Goal: Information Seeking & Learning: Learn about a topic

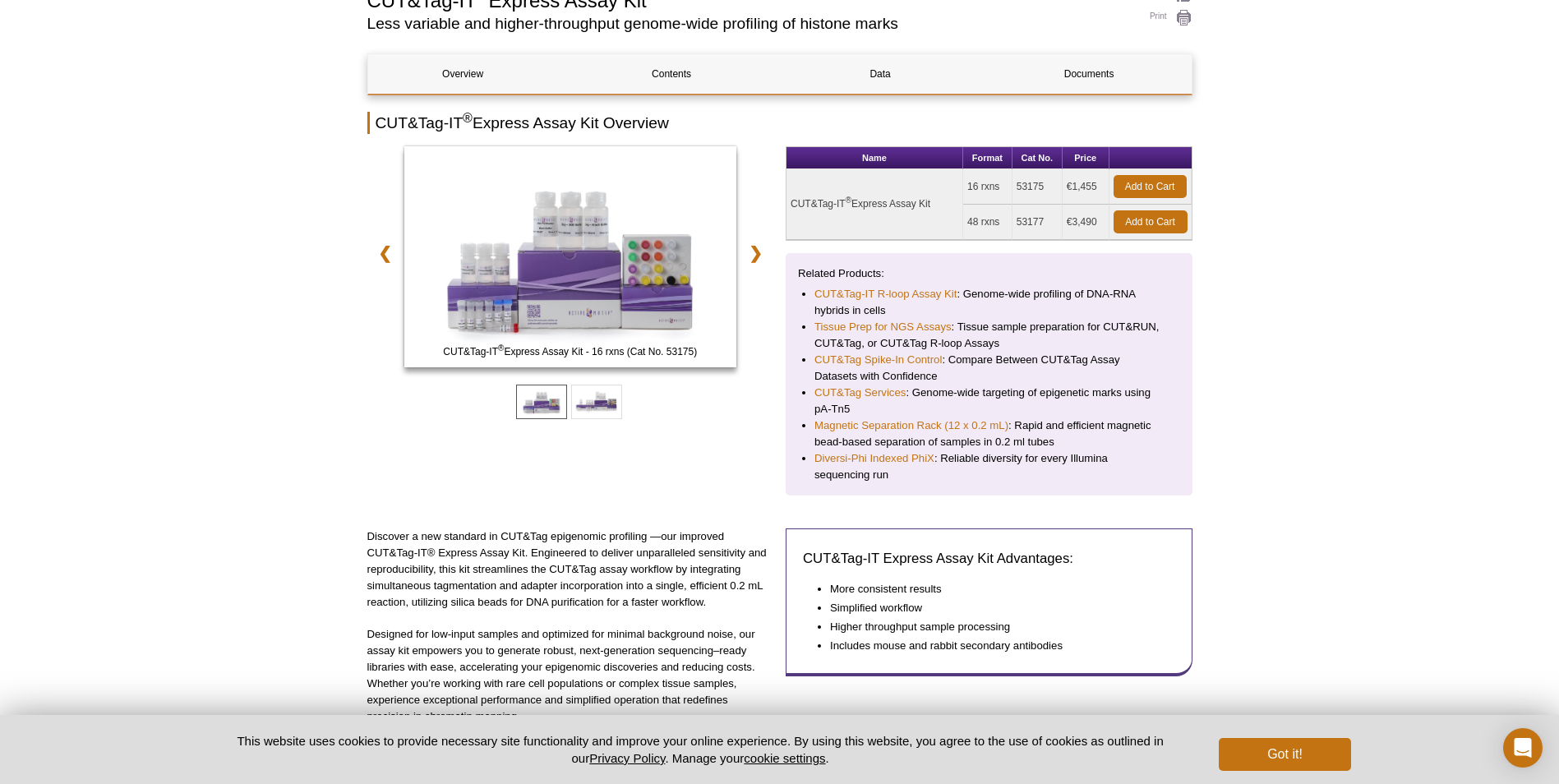
scroll to position [140, 0]
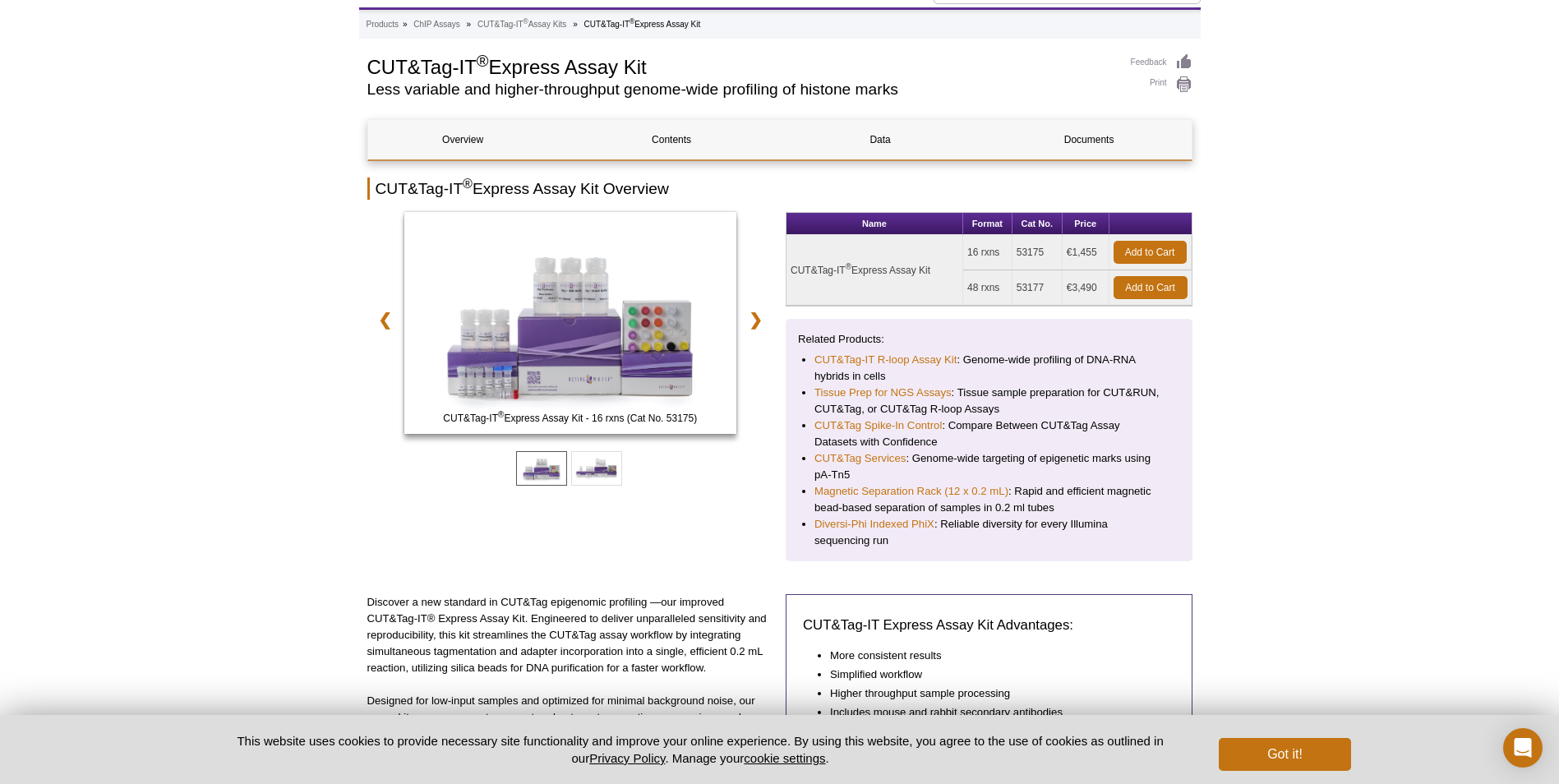
scroll to position [0, 0]
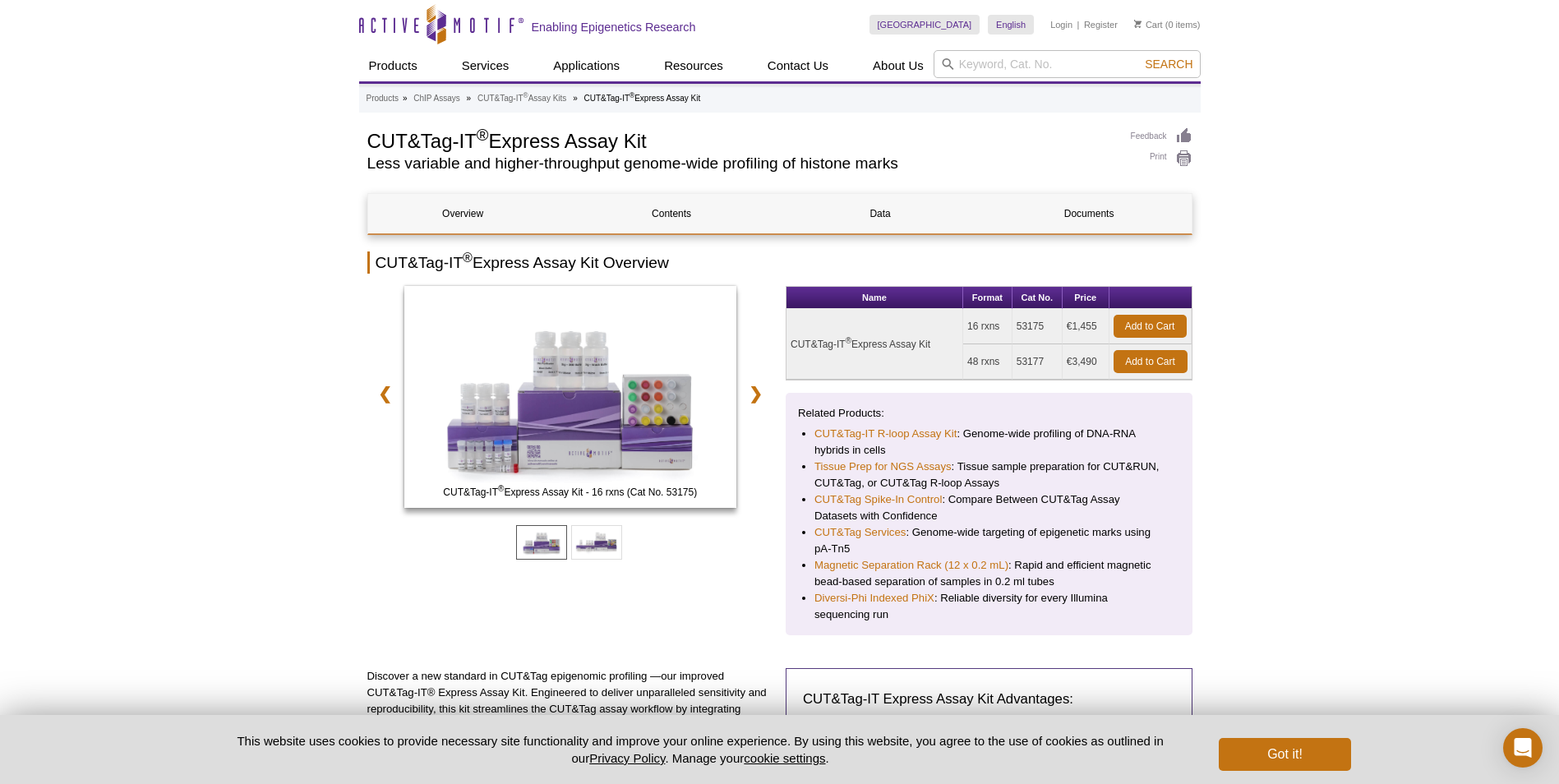
drag, startPoint x: 964, startPoint y: 325, endPoint x: 999, endPoint y: 322, distance: 35.1
click at [999, 322] on td "16 rxns" at bounding box center [987, 326] width 49 height 35
drag, startPoint x: 1068, startPoint y: 323, endPoint x: 1097, endPoint y: 326, distance: 29.2
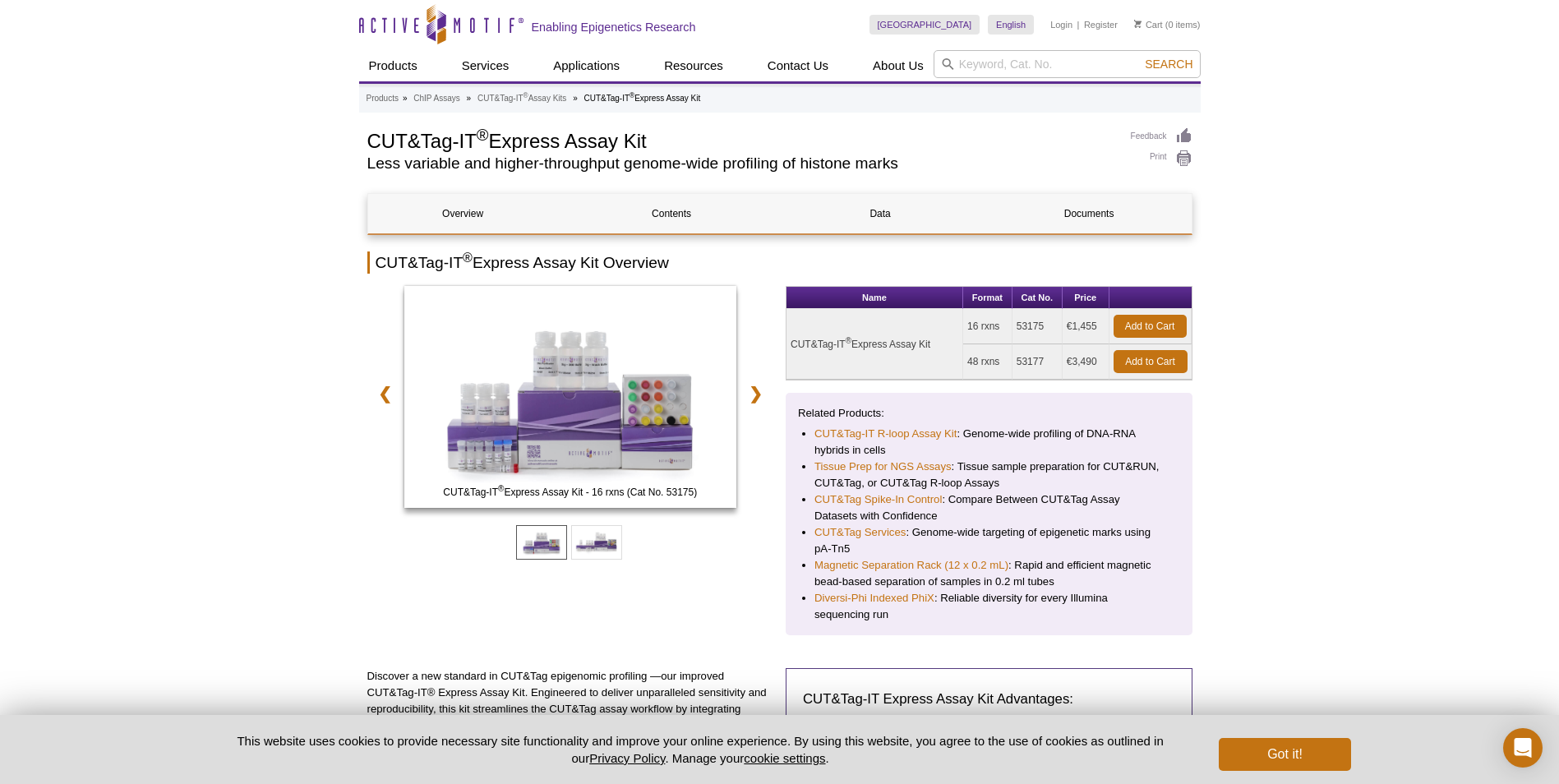
click at [1097, 326] on td "€1,455" at bounding box center [1086, 326] width 47 height 35
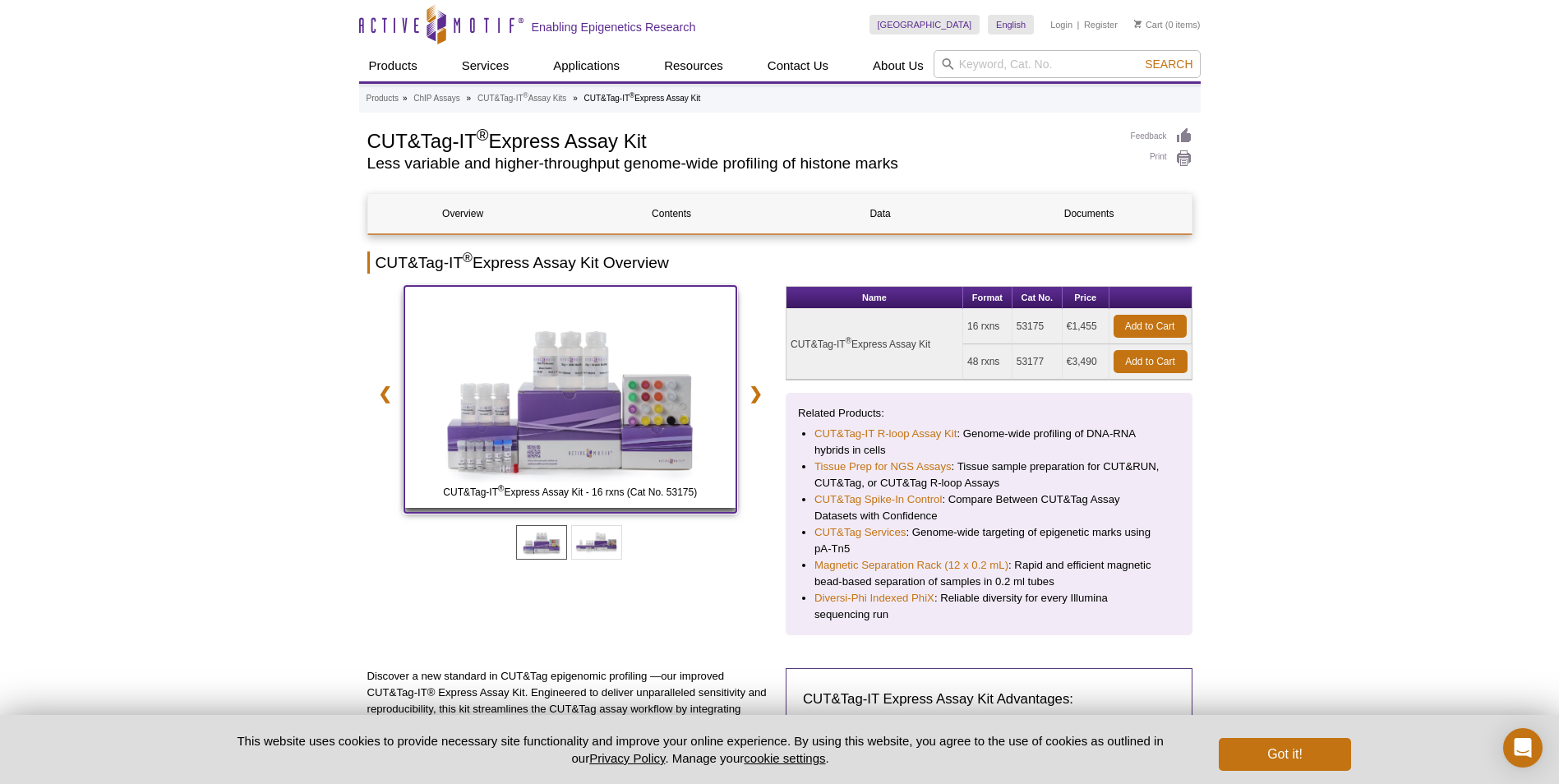
click at [622, 373] on img at bounding box center [571, 397] width 333 height 222
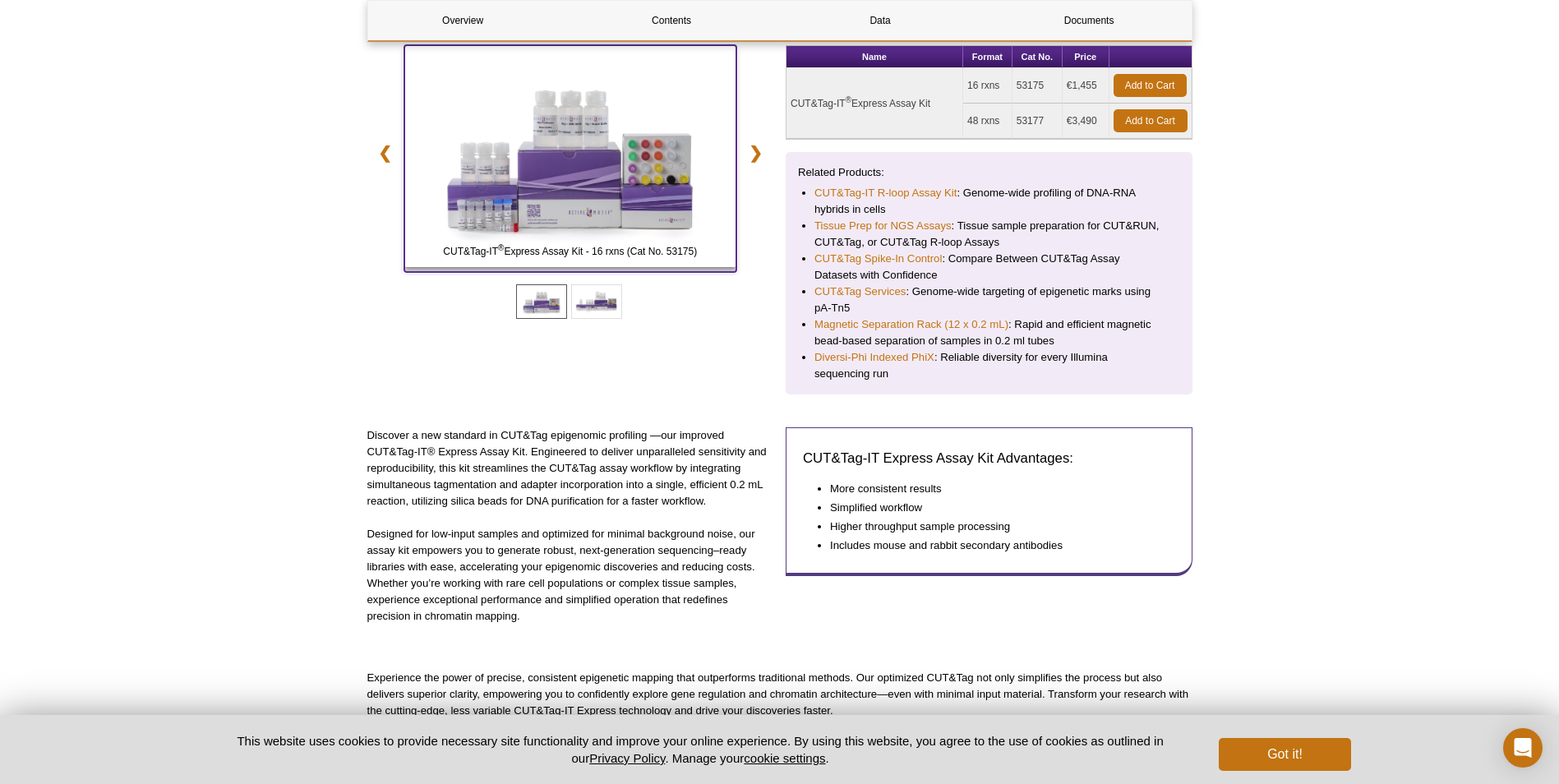
scroll to position [246, 0]
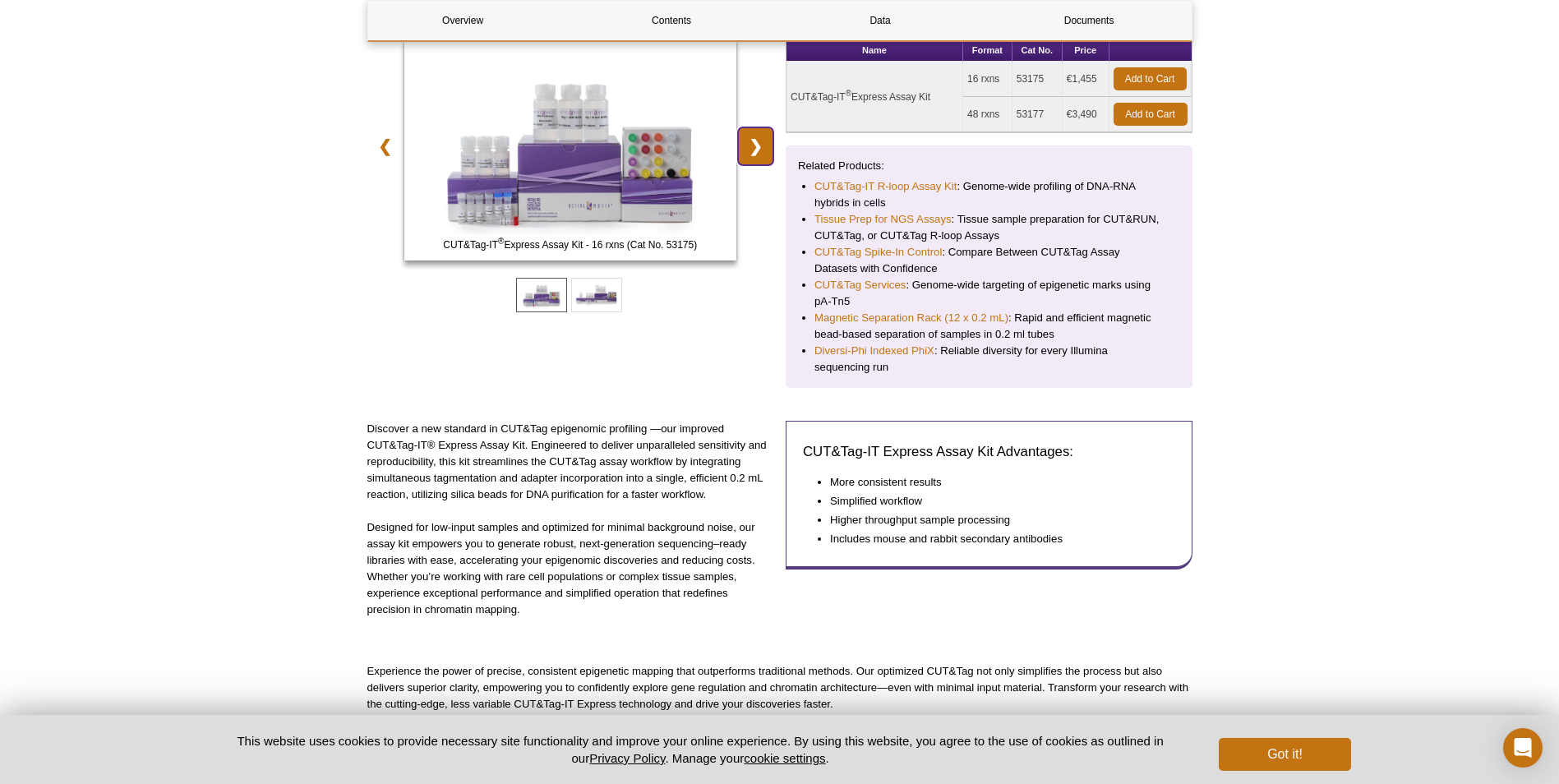
click at [757, 150] on link "❯" at bounding box center [755, 146] width 35 height 38
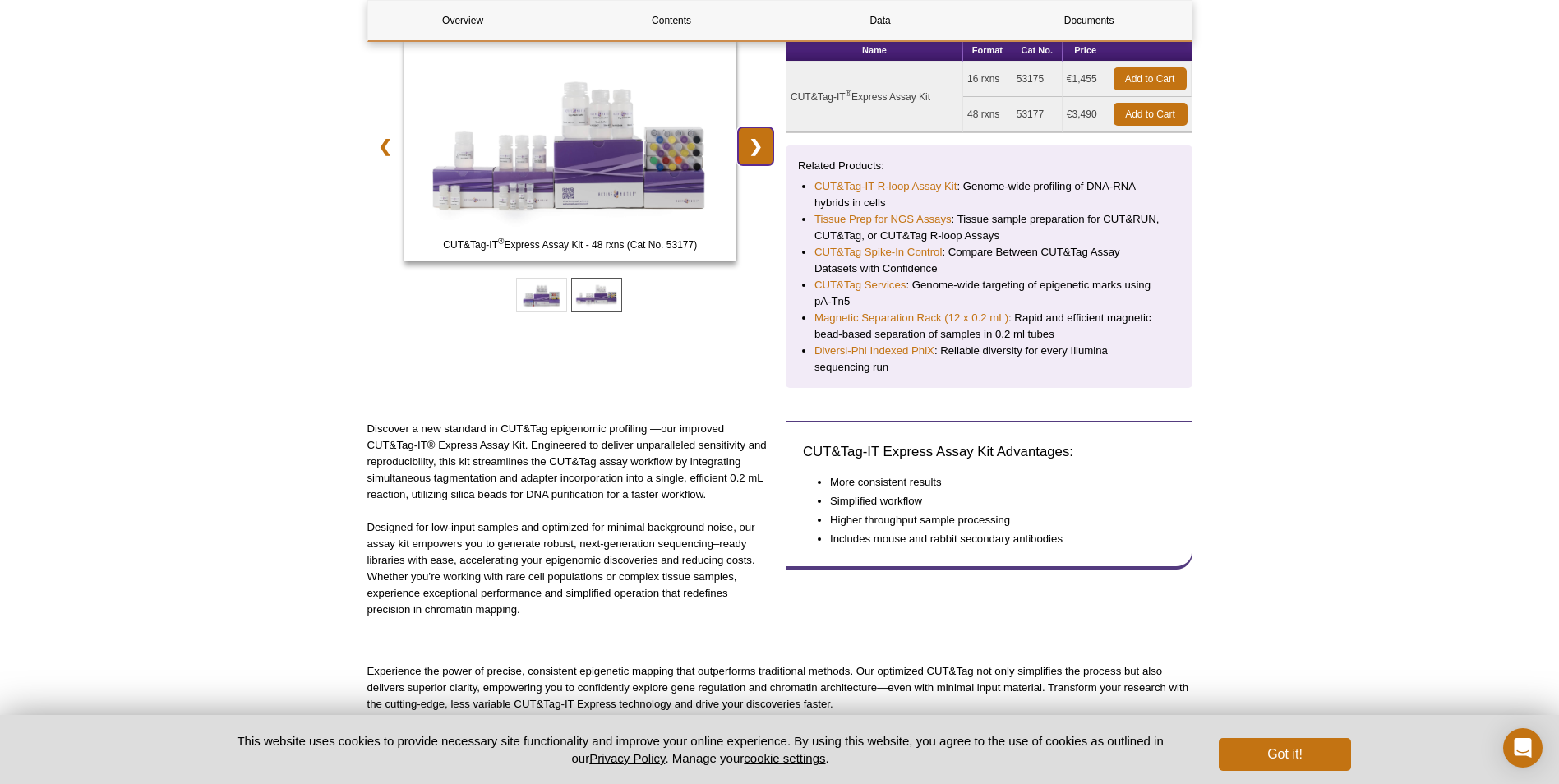
click at [757, 150] on link "❯" at bounding box center [755, 146] width 35 height 38
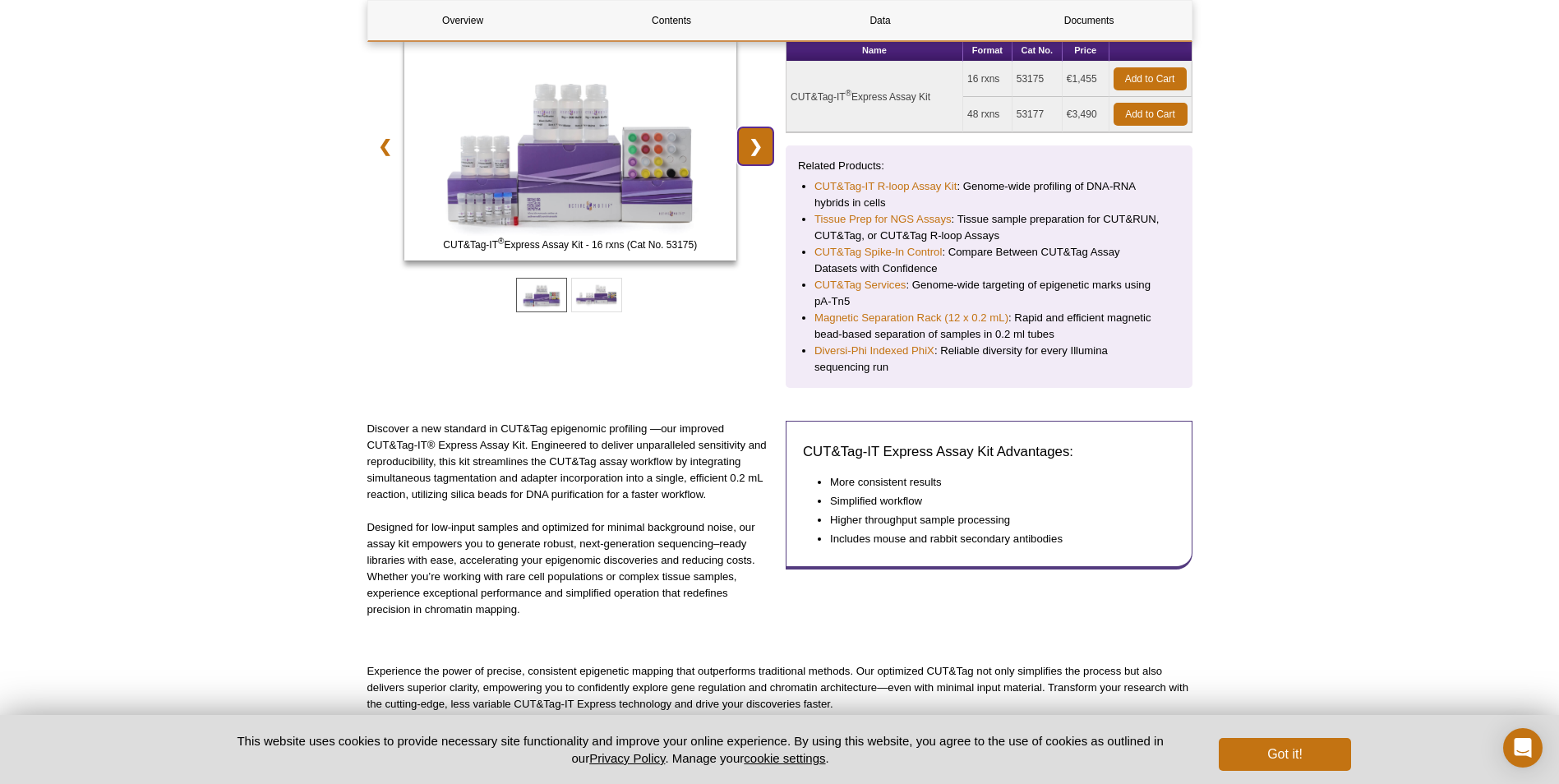
click at [757, 150] on link "❯" at bounding box center [755, 146] width 35 height 38
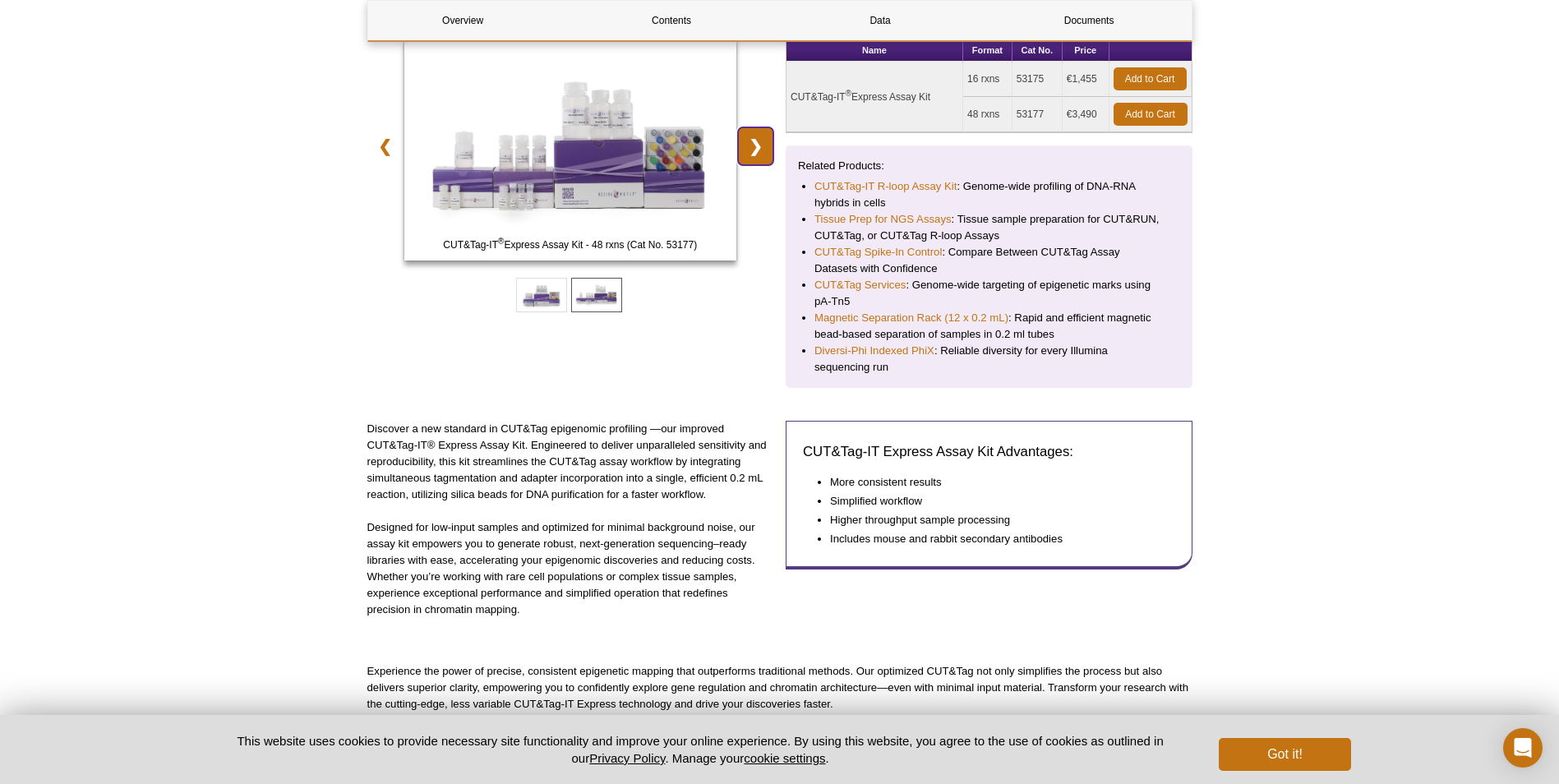
click at [757, 150] on link "❯" at bounding box center [755, 146] width 35 height 38
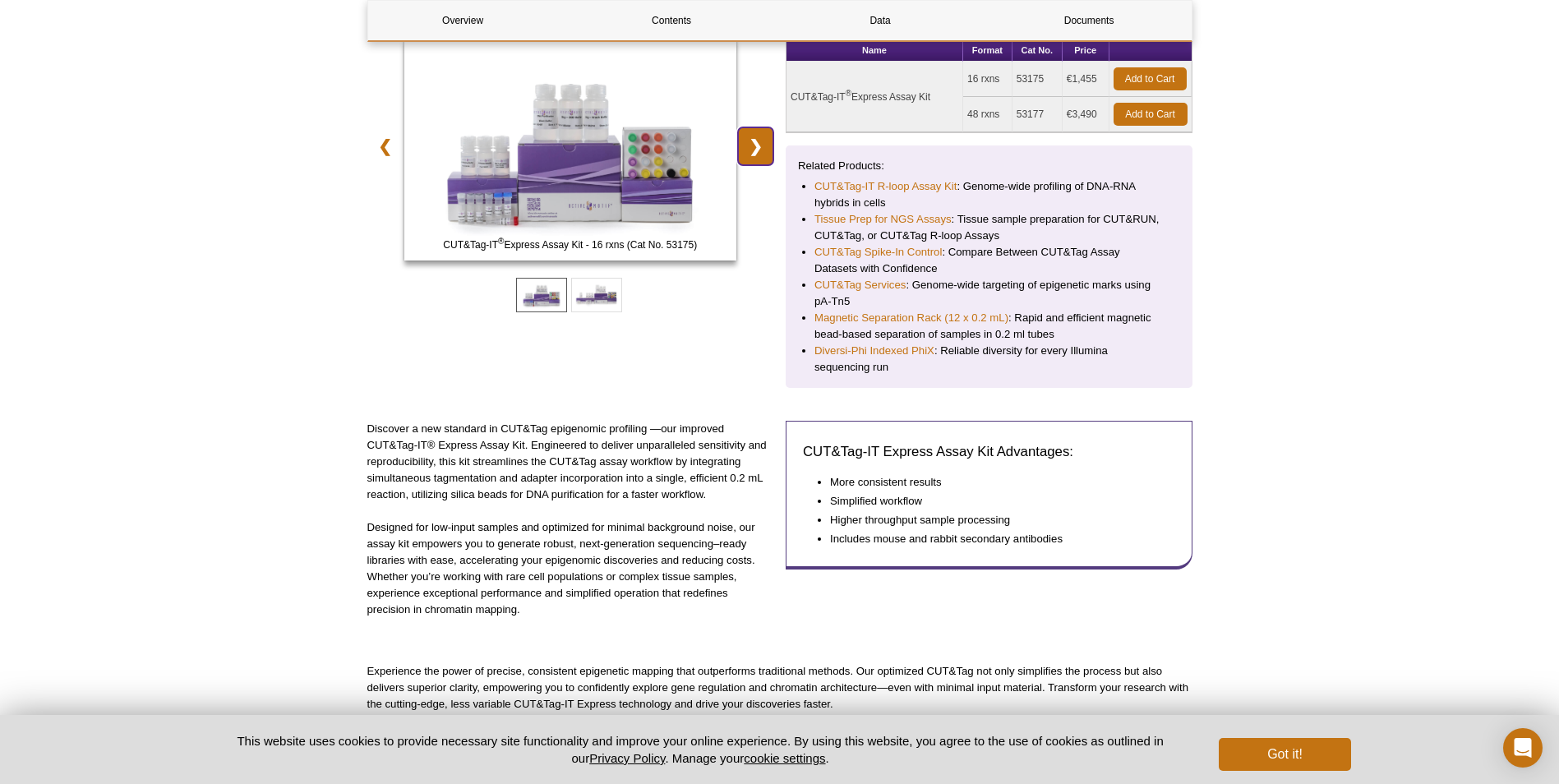
click at [757, 150] on link "❯" at bounding box center [755, 146] width 35 height 38
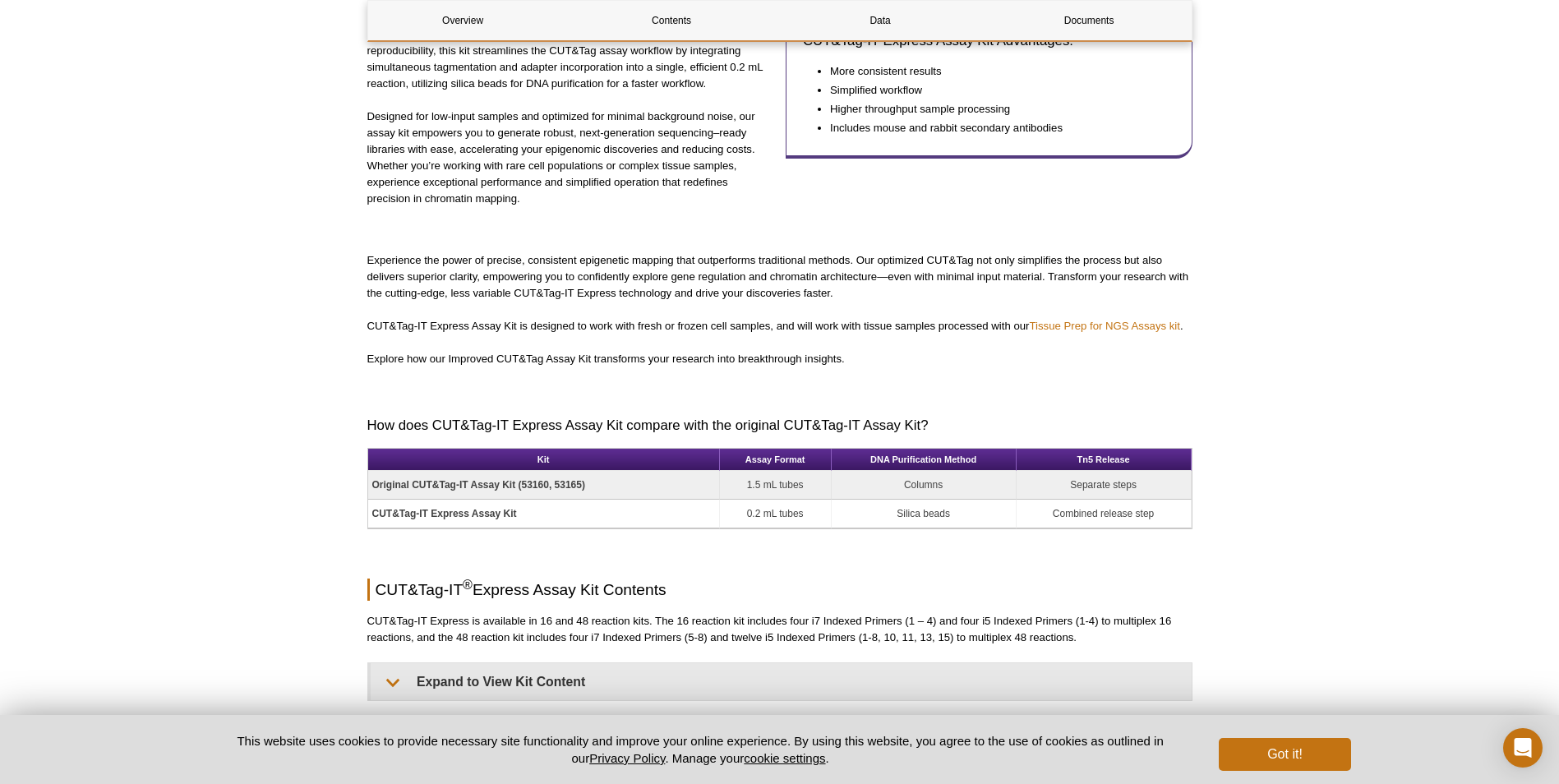
scroll to position [821, 0]
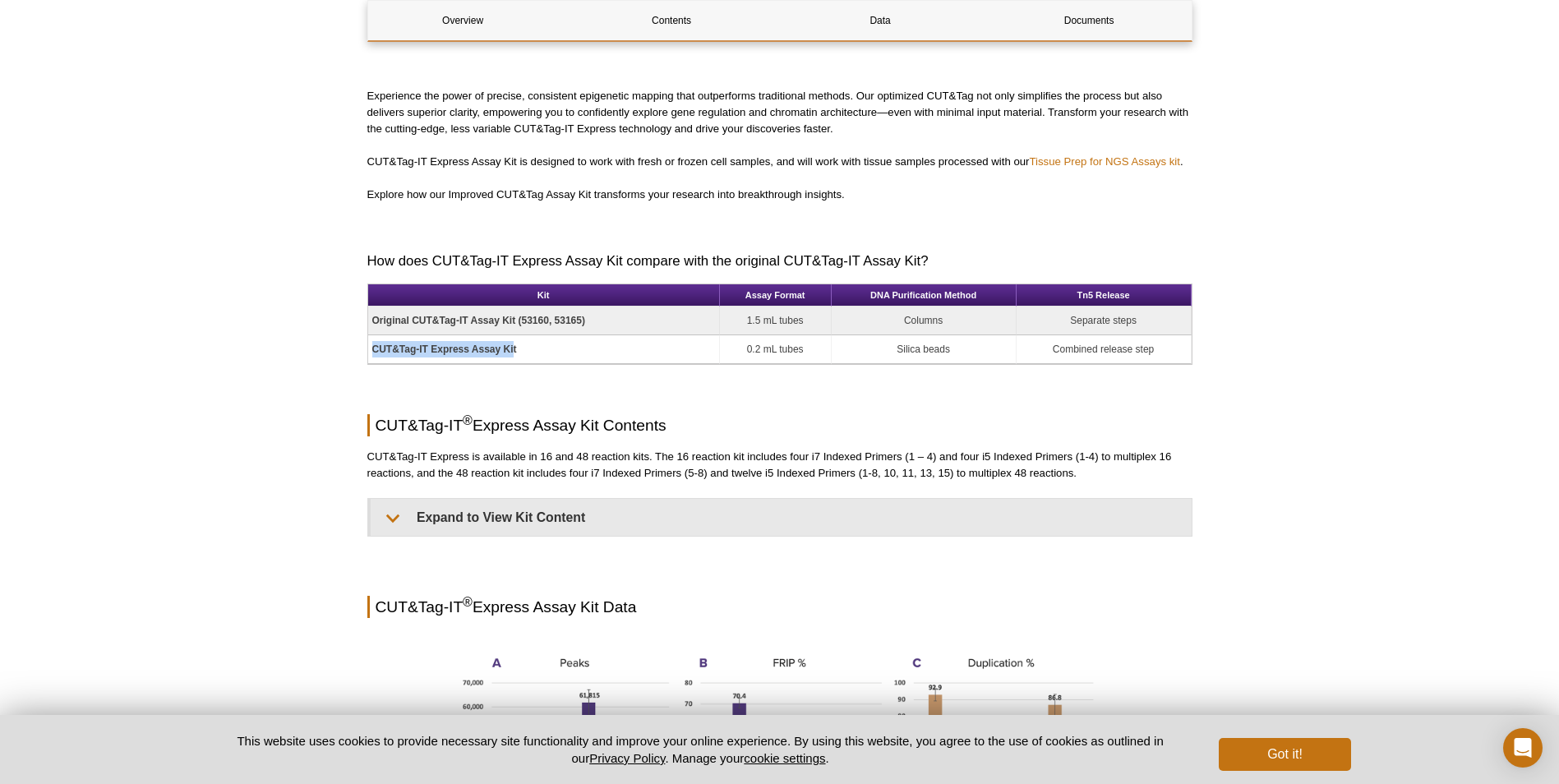
drag, startPoint x: 374, startPoint y: 342, endPoint x: 514, endPoint y: 347, distance: 140.1
click at [514, 347] on td "CUT&Tag-IT Express Assay Kit" at bounding box center [544, 349] width 352 height 29
drag, startPoint x: 749, startPoint y: 347, endPoint x: 806, endPoint y: 341, distance: 57.3
click at [806, 341] on td "0.2 mL tubes" at bounding box center [776, 349] width 112 height 29
drag, startPoint x: 1052, startPoint y: 349, endPoint x: 1172, endPoint y: 346, distance: 120.0
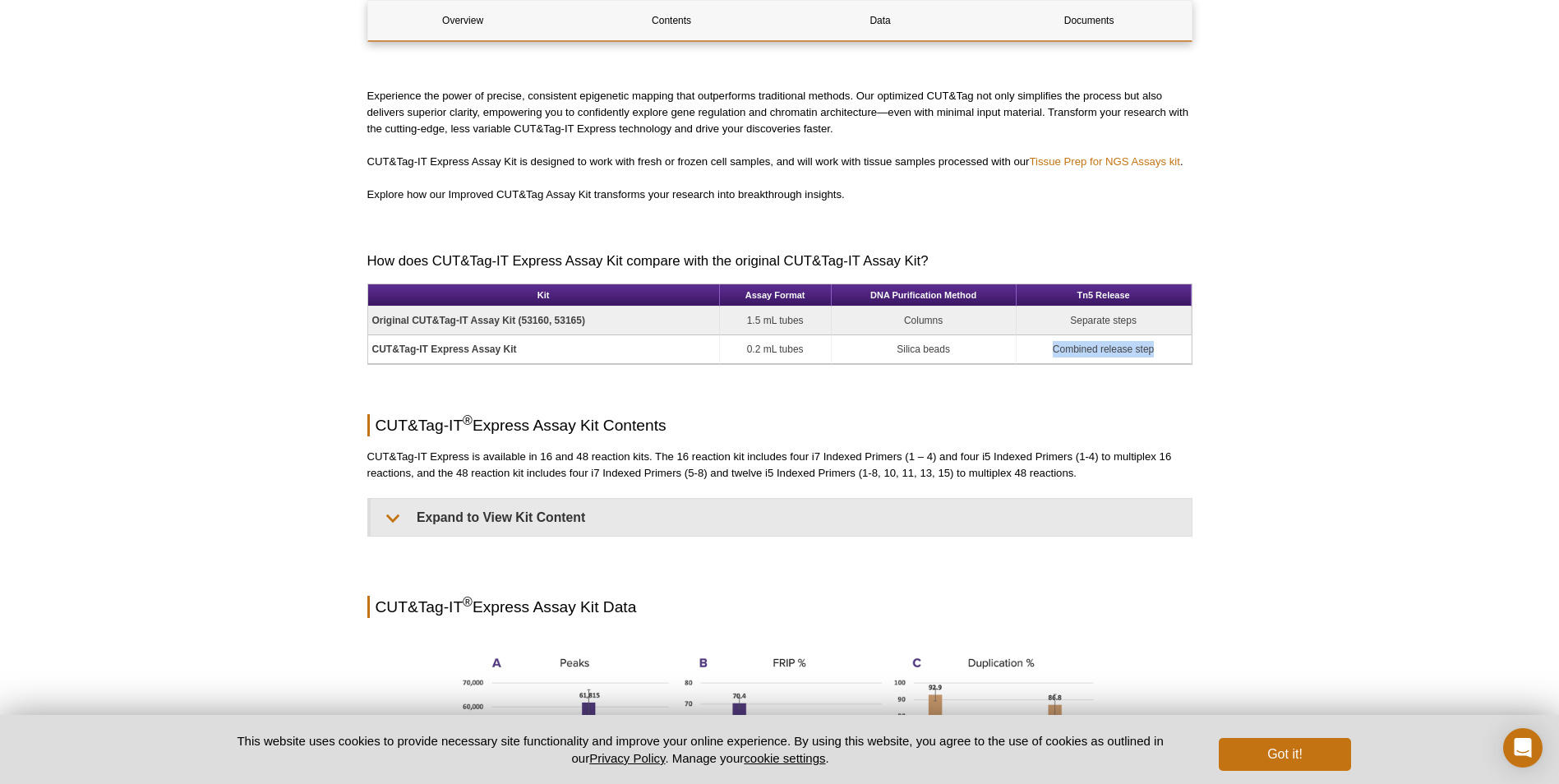
click at [1172, 346] on td "Combined release step" at bounding box center [1104, 349] width 175 height 29
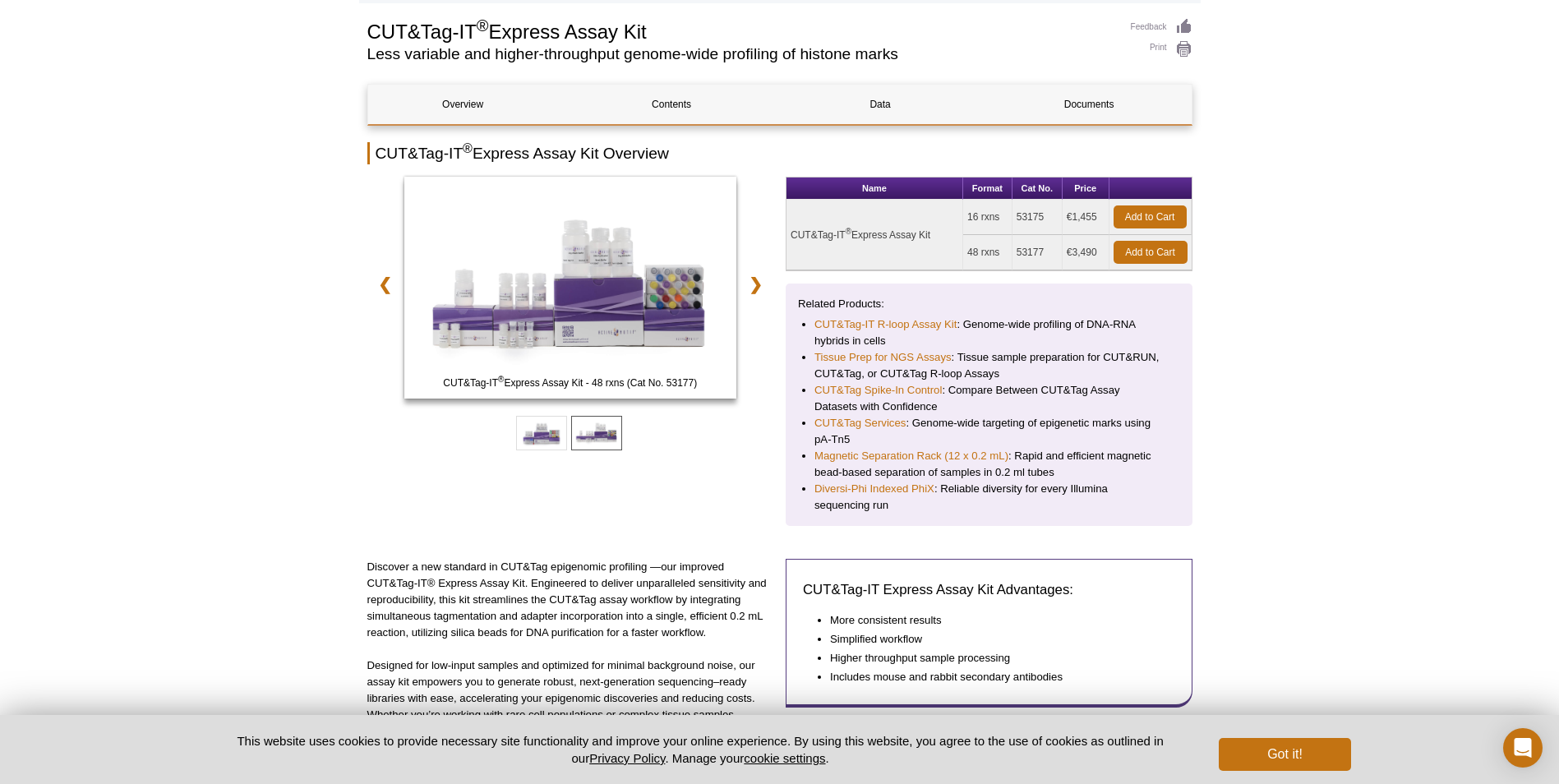
scroll to position [575, 0]
